Goal: Check status: Check status

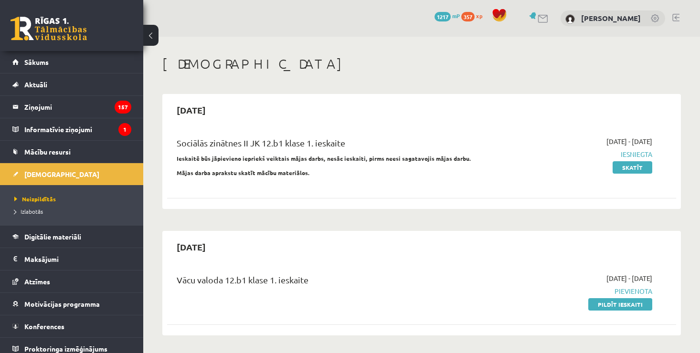
scroll to position [1474, 0]
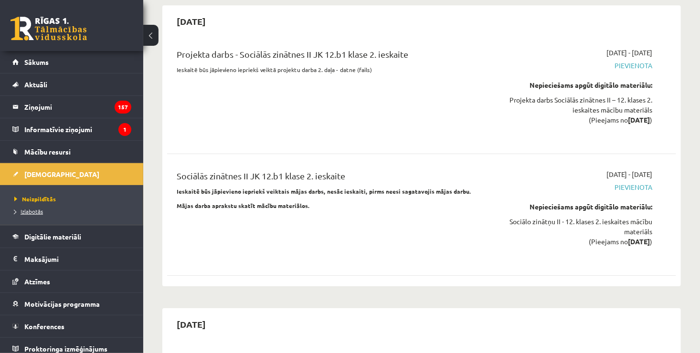
click at [37, 207] on link "Izlabotās" at bounding box center [73, 211] width 119 height 9
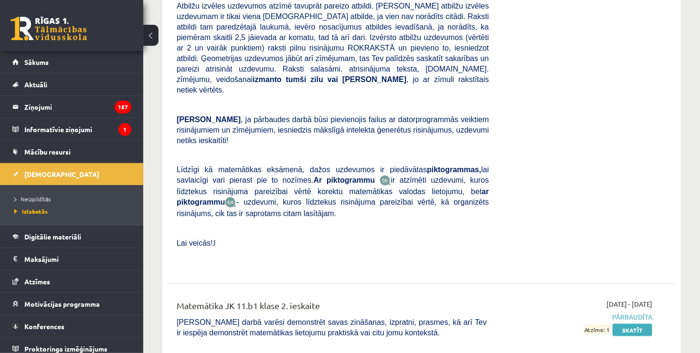
scroll to position [497, 0]
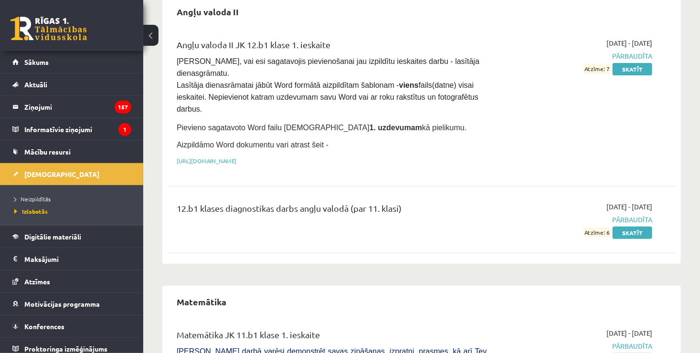
scroll to position [0, 0]
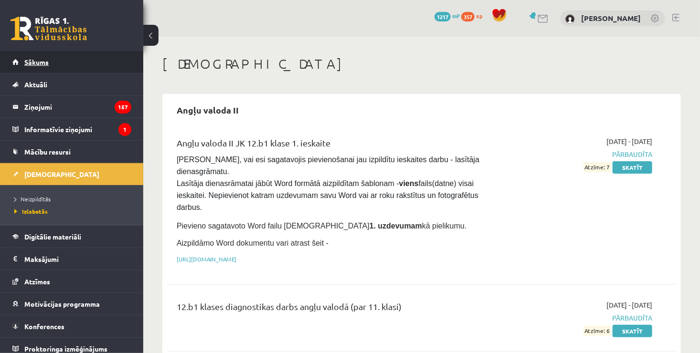
click at [59, 67] on link "Sākums" at bounding box center [71, 62] width 119 height 22
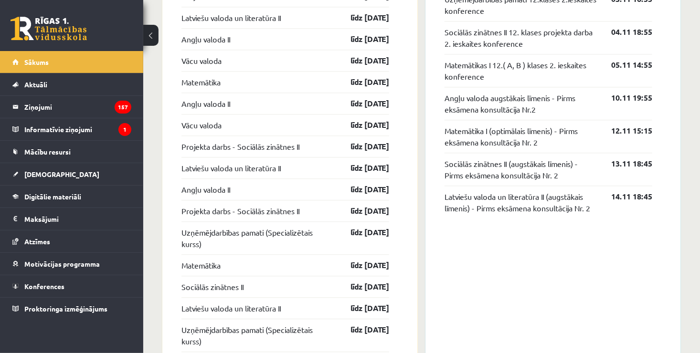
scroll to position [1162, 0]
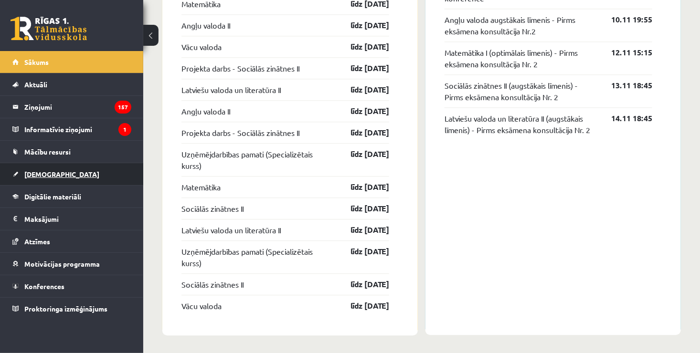
click at [77, 174] on link "[DEMOGRAPHIC_DATA]" at bounding box center [71, 174] width 119 height 22
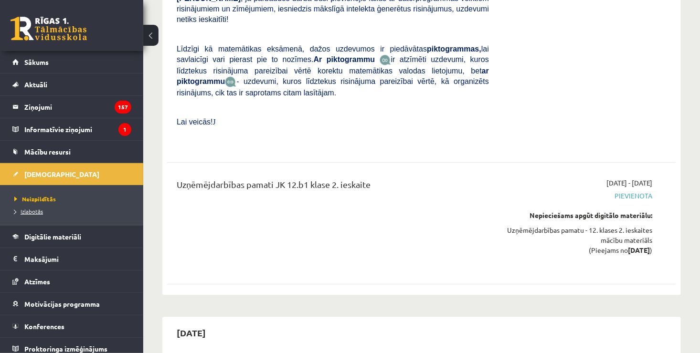
click at [37, 210] on span "Izlabotās" at bounding box center [28, 212] width 29 height 8
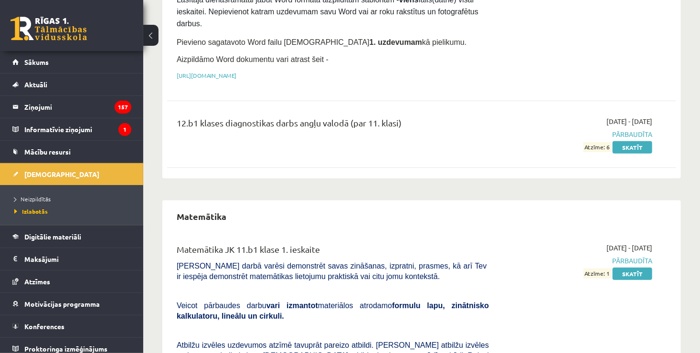
scroll to position [71, 0]
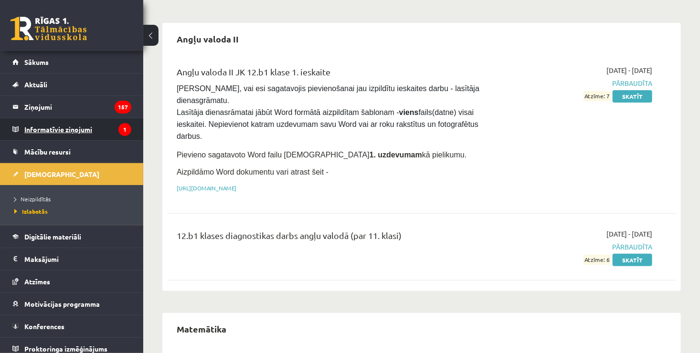
click at [94, 124] on legend "Informatīvie ziņojumi 1" at bounding box center [77, 129] width 107 height 22
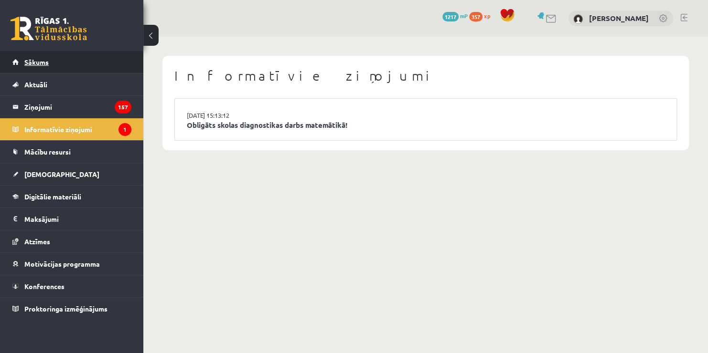
click at [95, 63] on link "Sākums" at bounding box center [71, 62] width 119 height 22
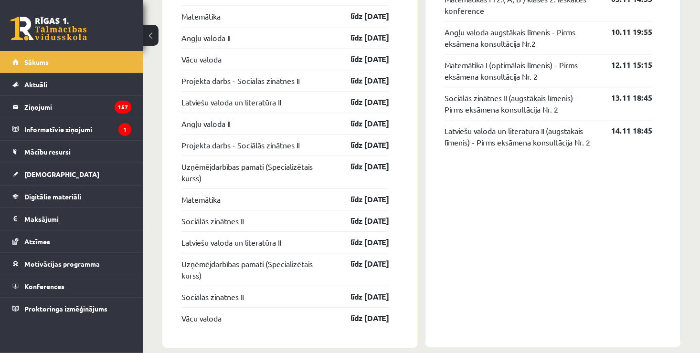
scroll to position [1162, 0]
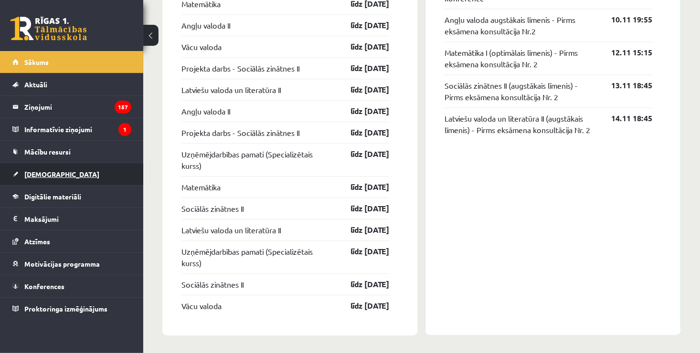
click at [69, 170] on link "[DEMOGRAPHIC_DATA]" at bounding box center [71, 174] width 119 height 22
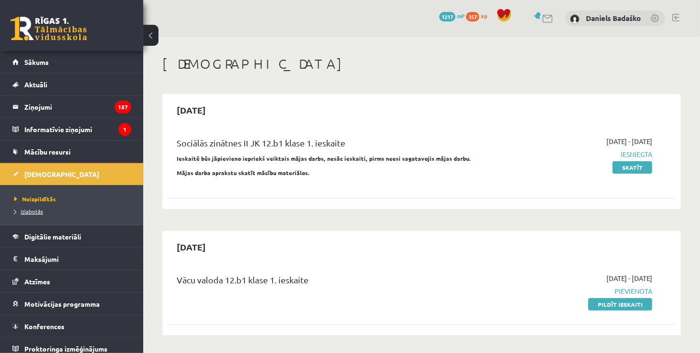
click at [35, 207] on link "Izlabotās" at bounding box center [73, 211] width 119 height 9
